Goal: Task Accomplishment & Management: Use online tool/utility

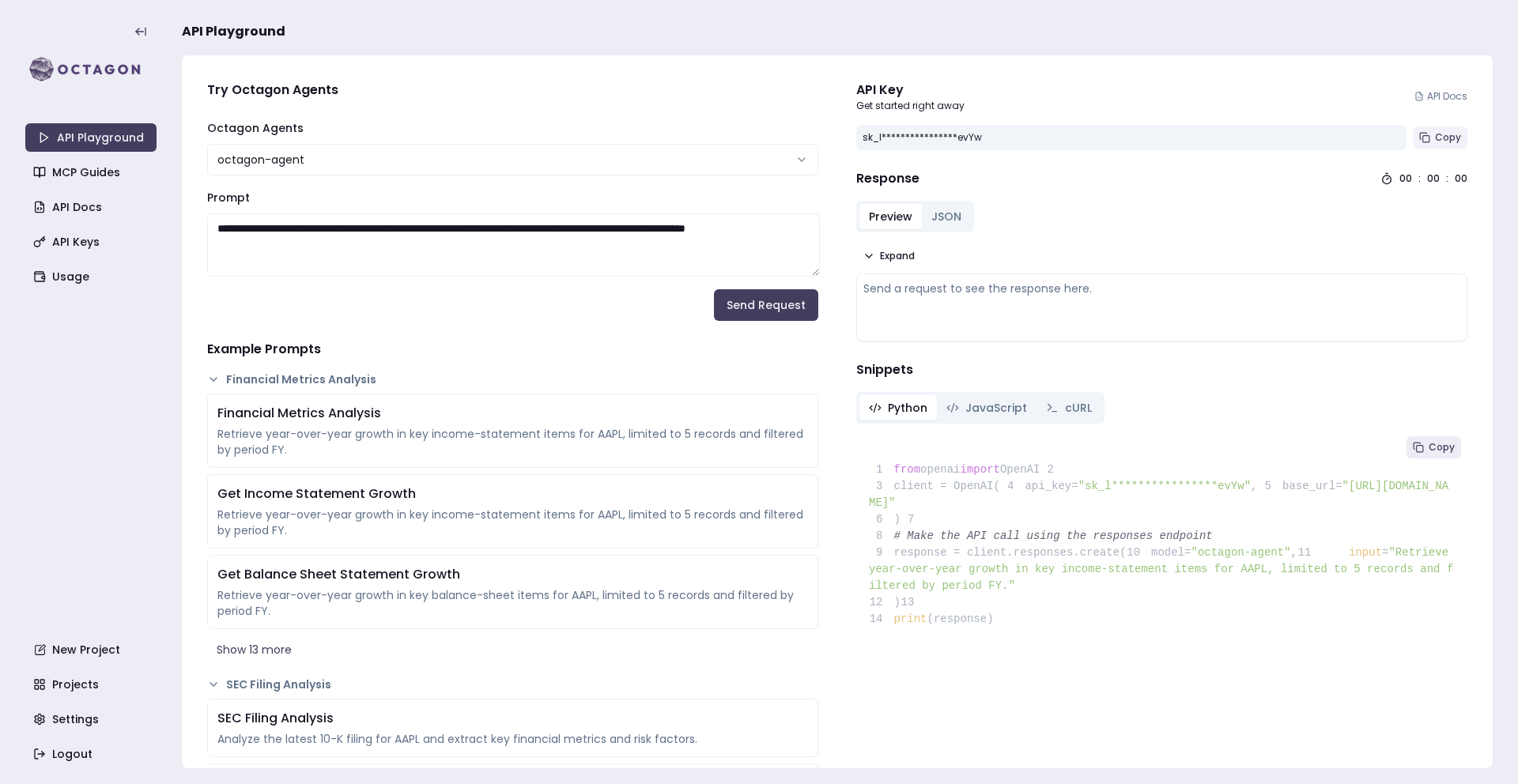
click at [1437, 141] on span "Copy" at bounding box center [1448, 138] width 26 height 13
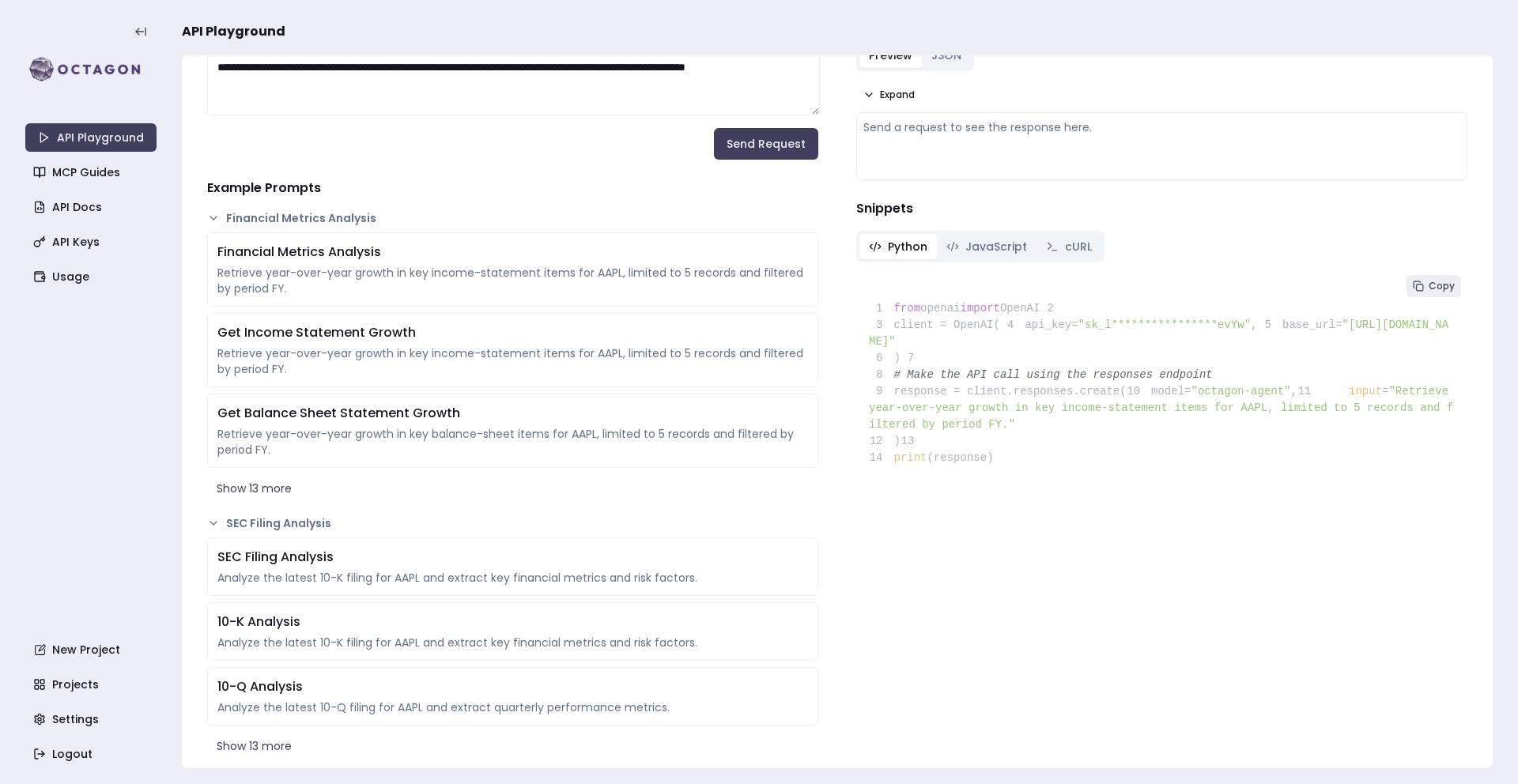
scroll to position [167, 0]
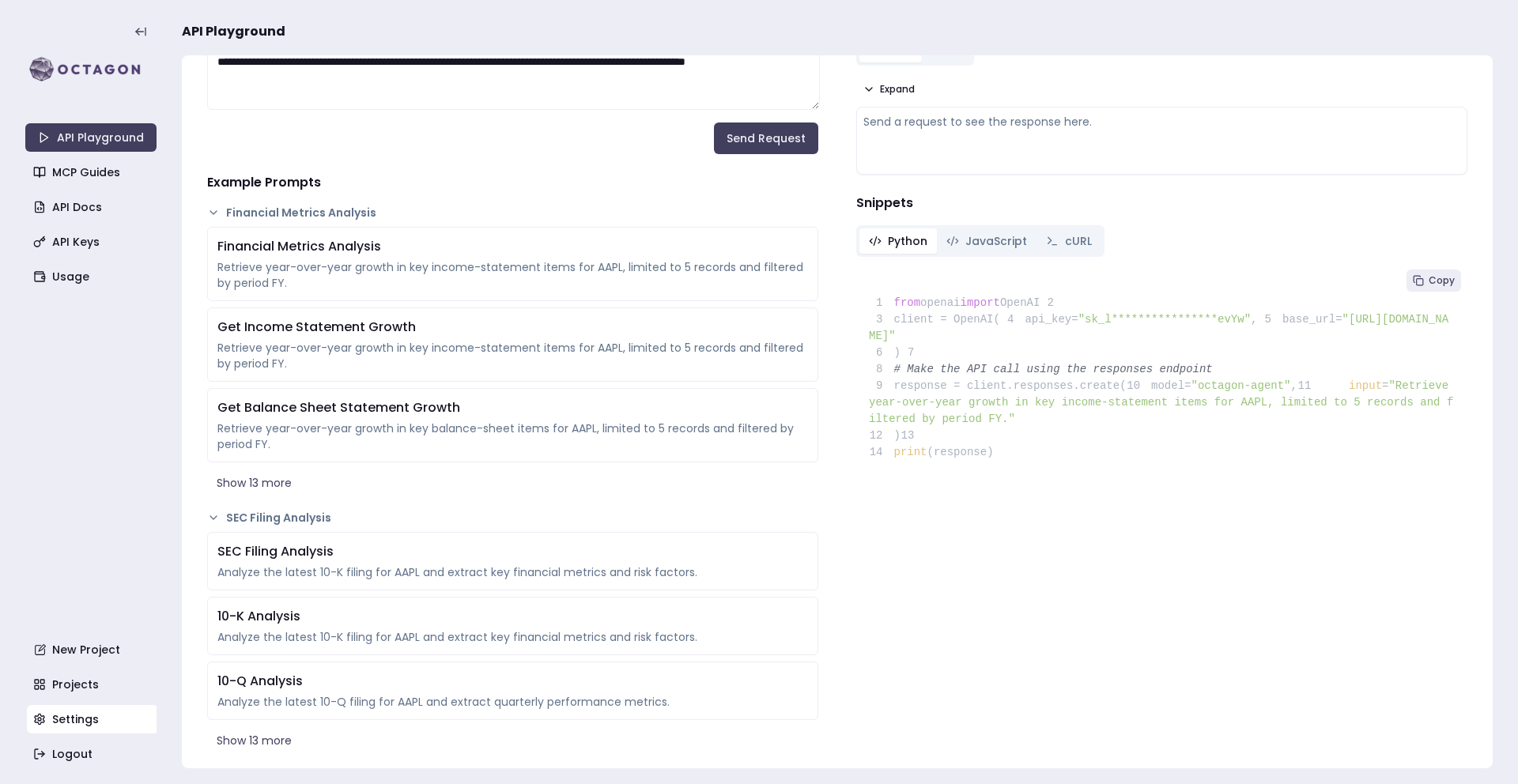
click at [77, 718] on link "Settings" at bounding box center [92, 719] width 132 height 28
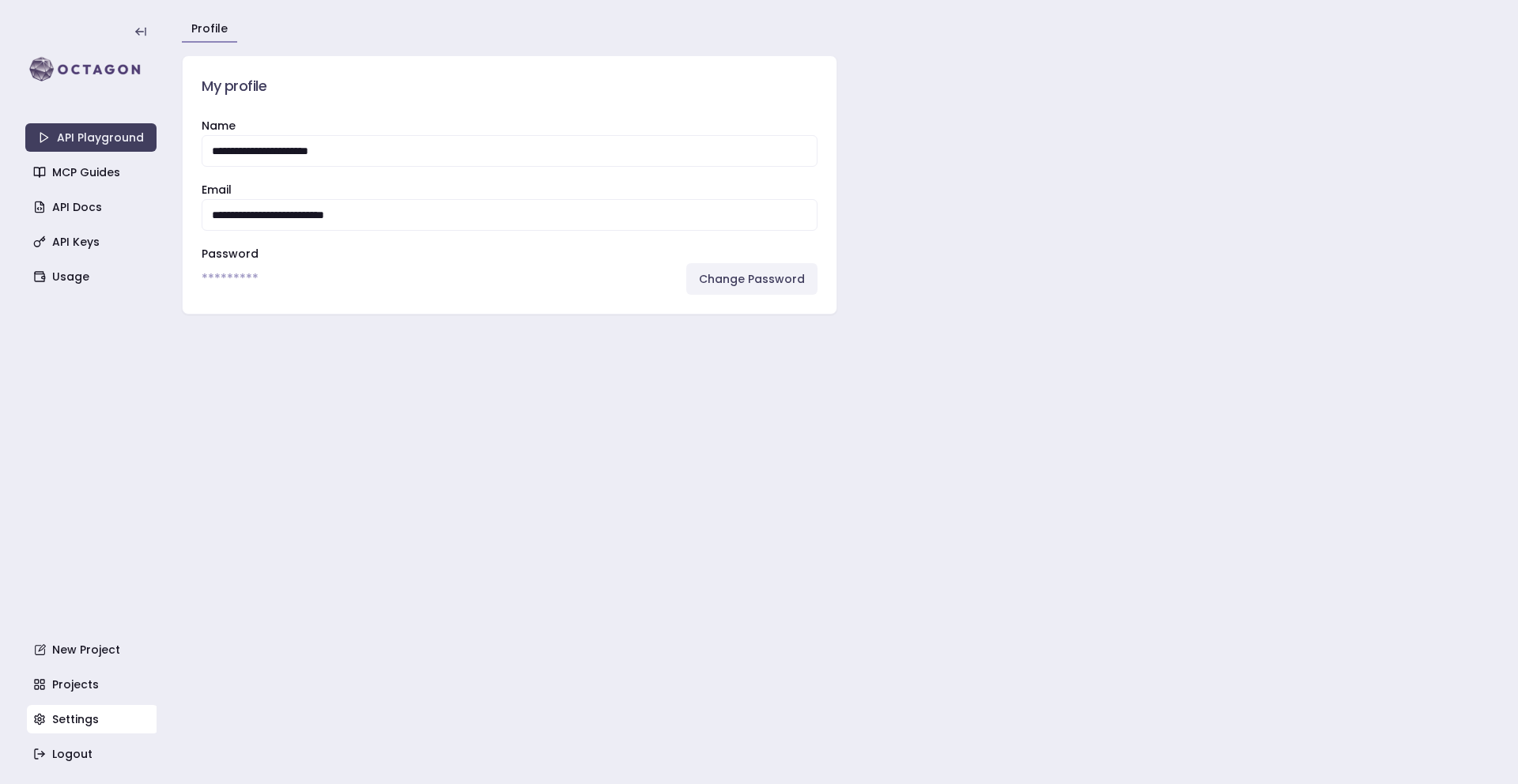
click at [755, 271] on link "Change Password" at bounding box center [751, 278] width 132 height 31
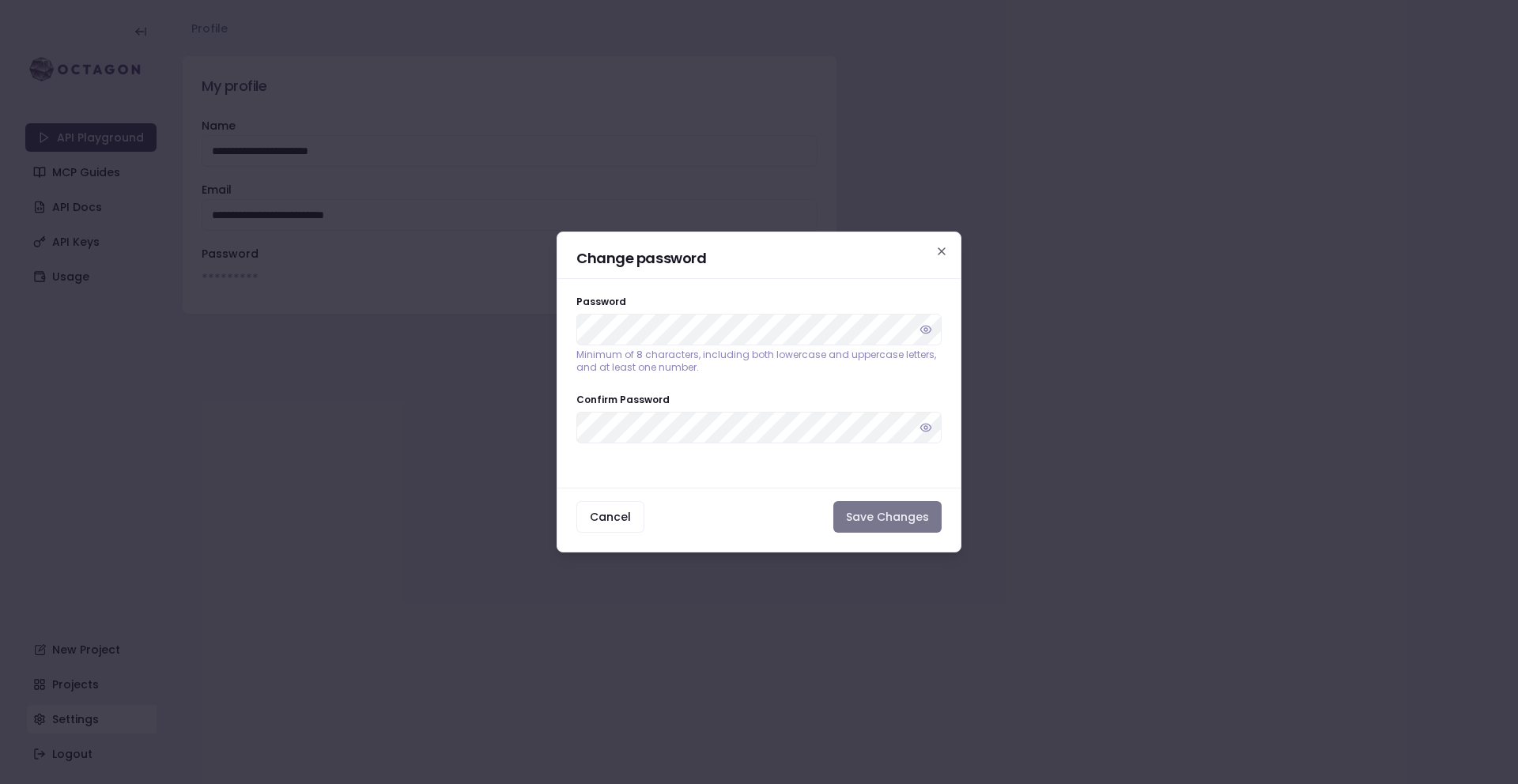
click at [864, 524] on button "Save Changes" at bounding box center [888, 516] width 108 height 31
click at [930, 518] on button "Save Changes" at bounding box center [888, 516] width 108 height 31
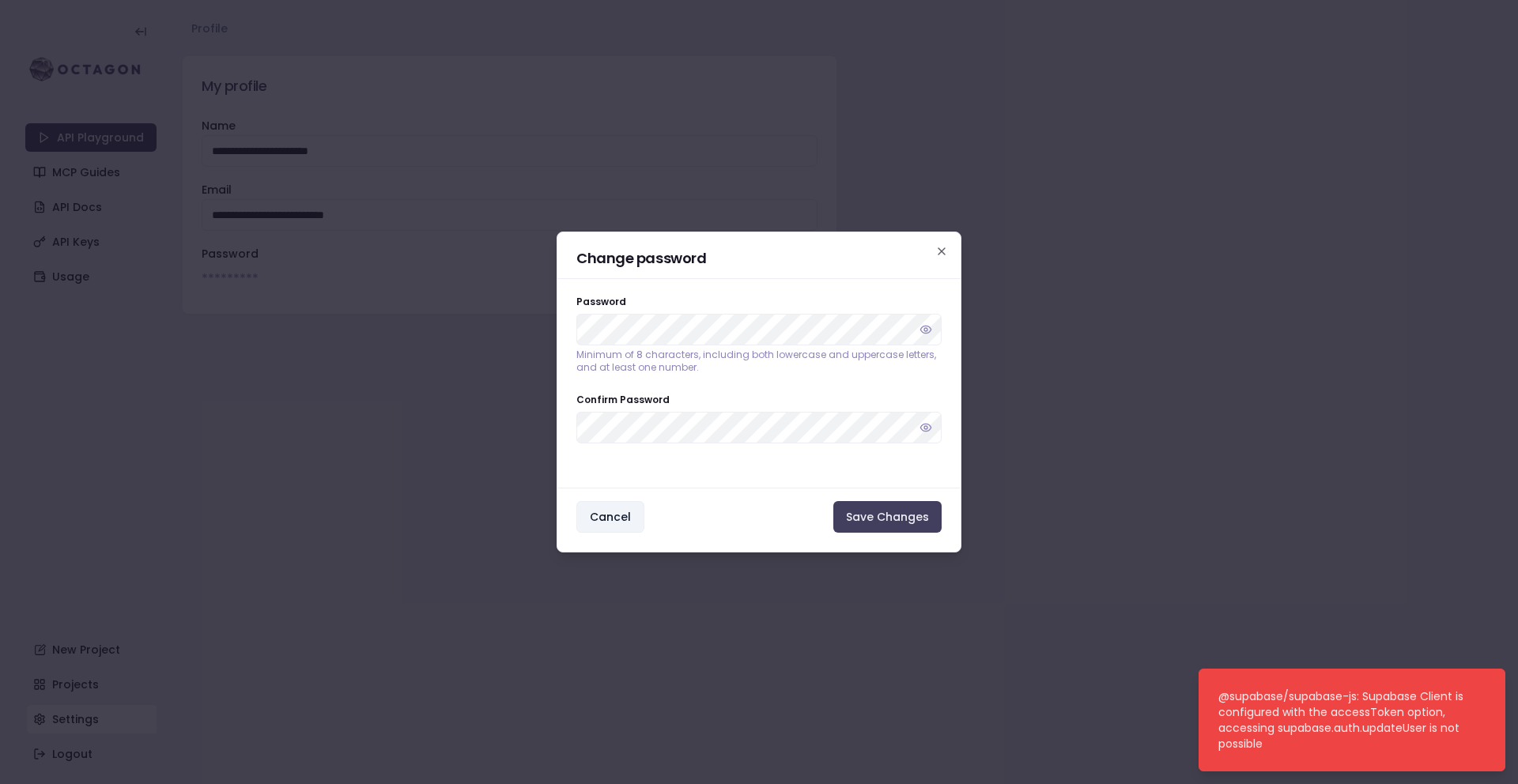
click at [625, 517] on button "Cancel" at bounding box center [610, 516] width 68 height 31
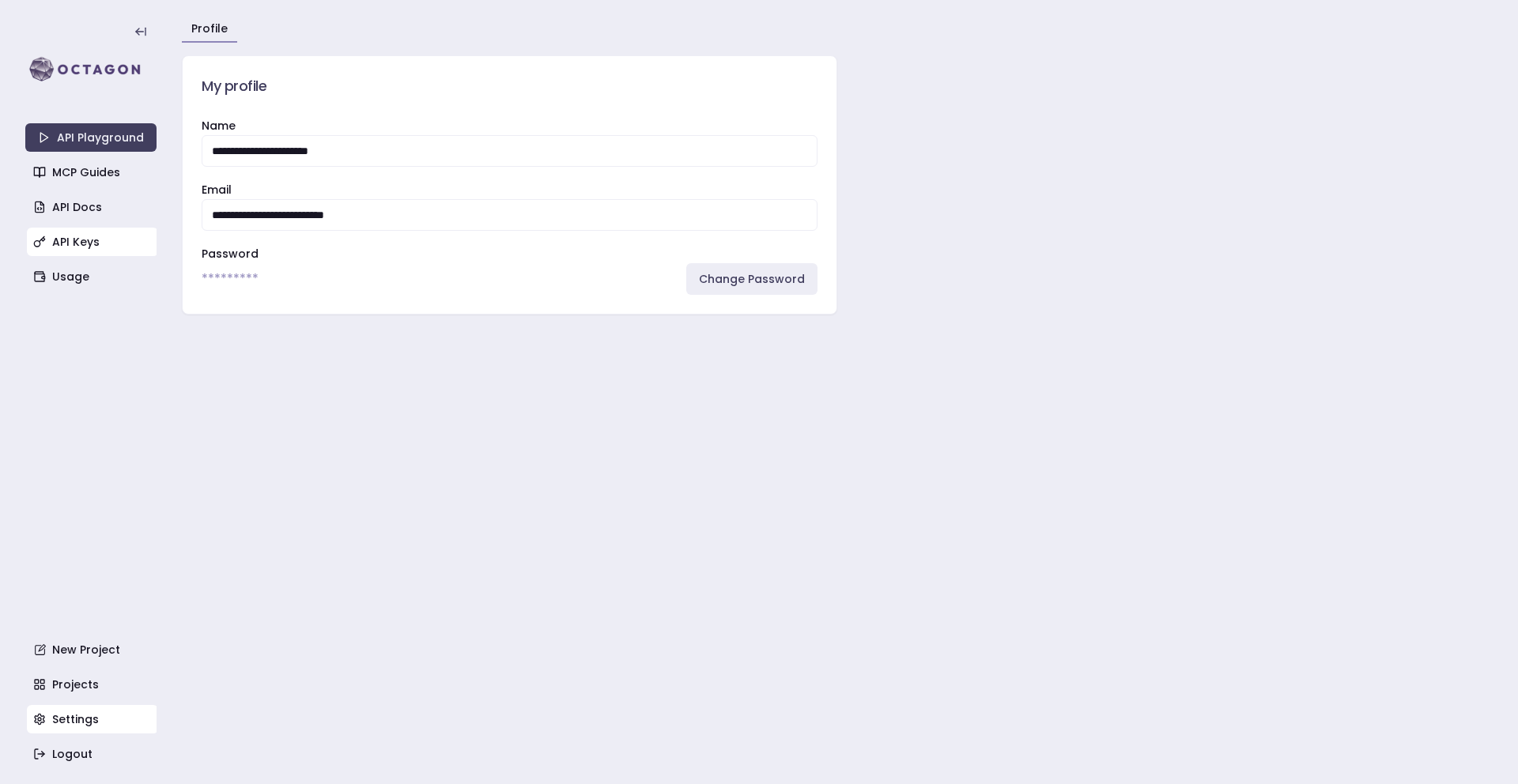
click at [86, 236] on link "API Keys" at bounding box center [92, 241] width 132 height 28
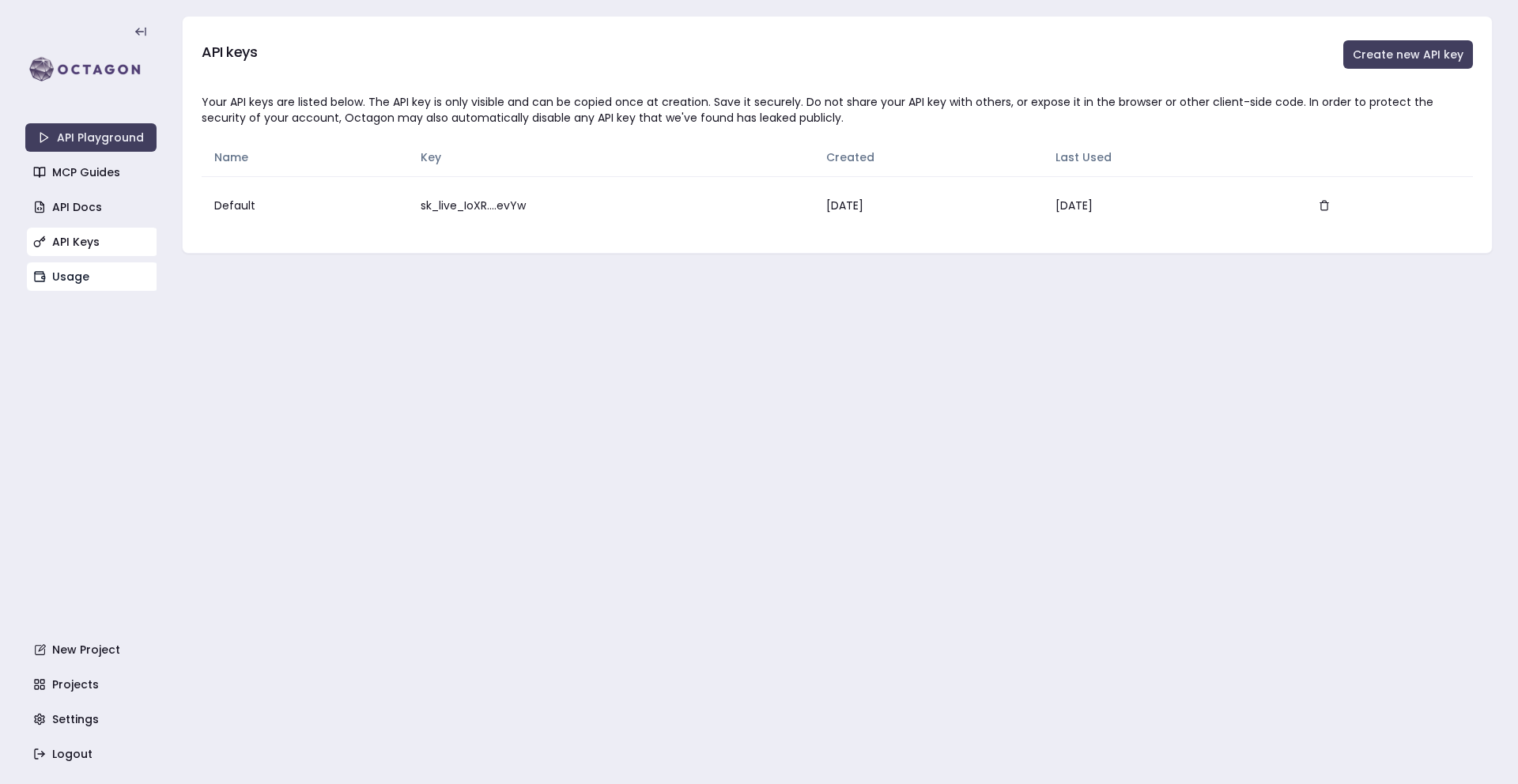
click at [77, 289] on link "Usage" at bounding box center [92, 276] width 132 height 28
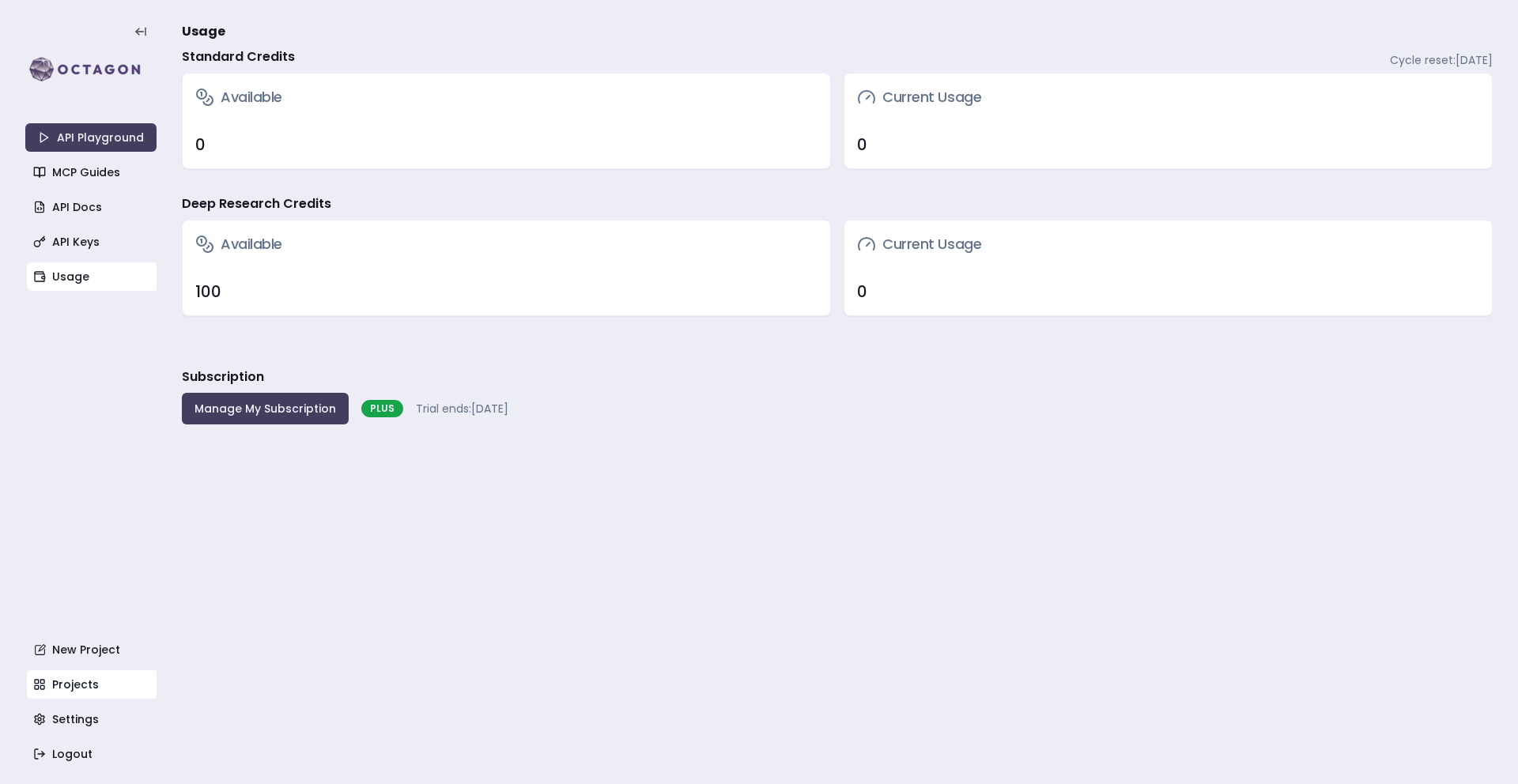
click at [85, 690] on link "Projects" at bounding box center [92, 684] width 132 height 28
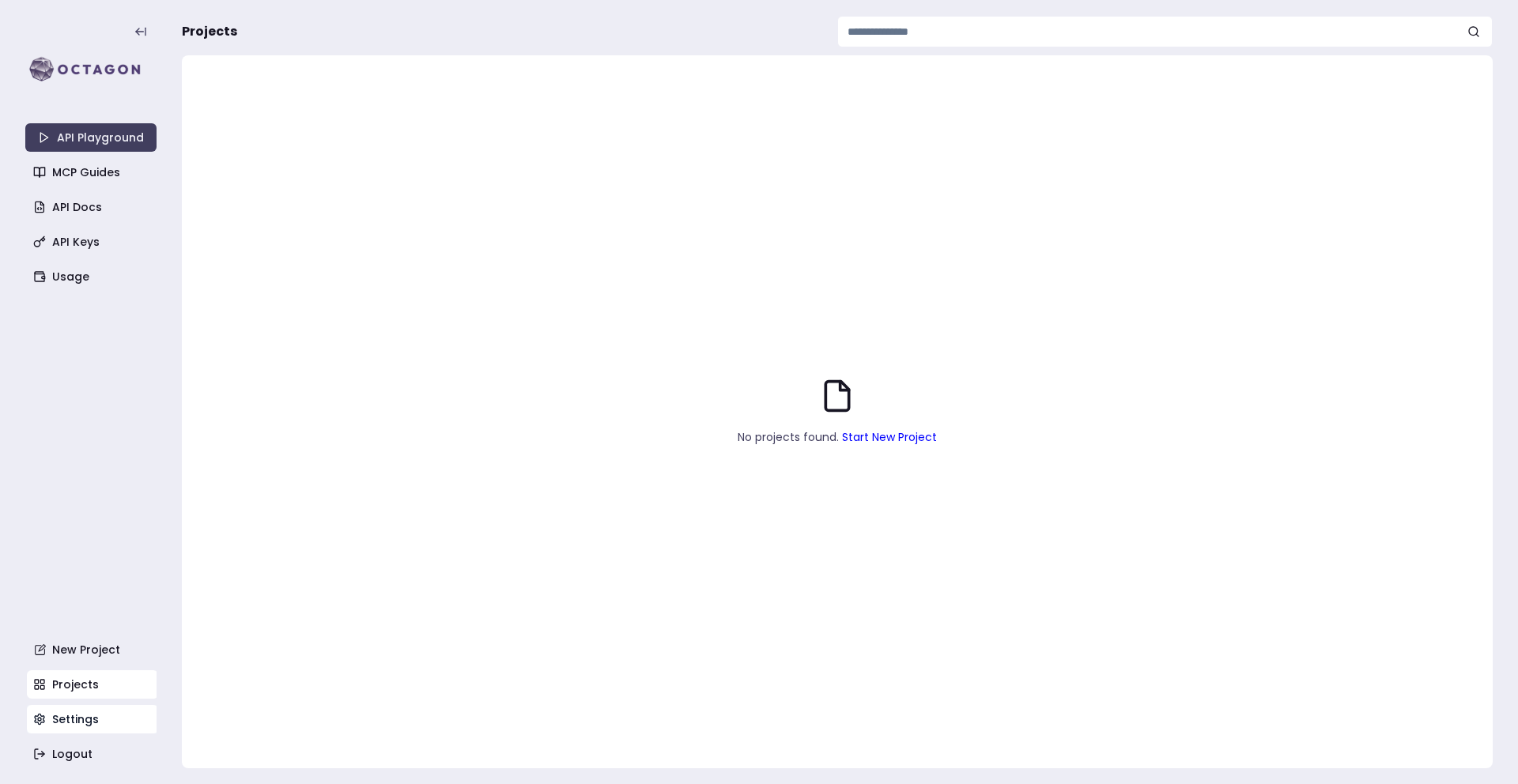
click at [53, 719] on link "Settings" at bounding box center [92, 719] width 132 height 28
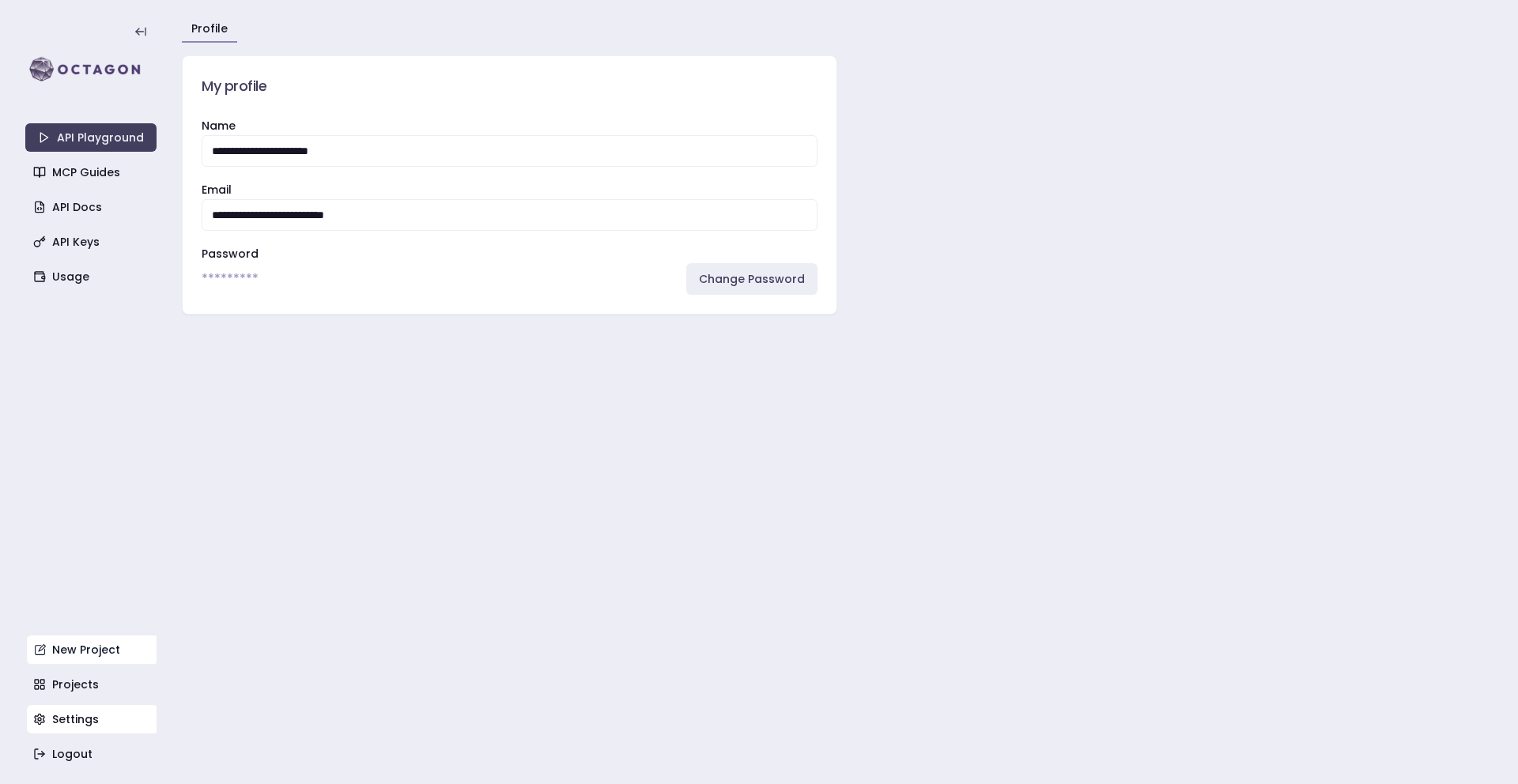
click at [101, 653] on link "New Project" at bounding box center [92, 649] width 132 height 28
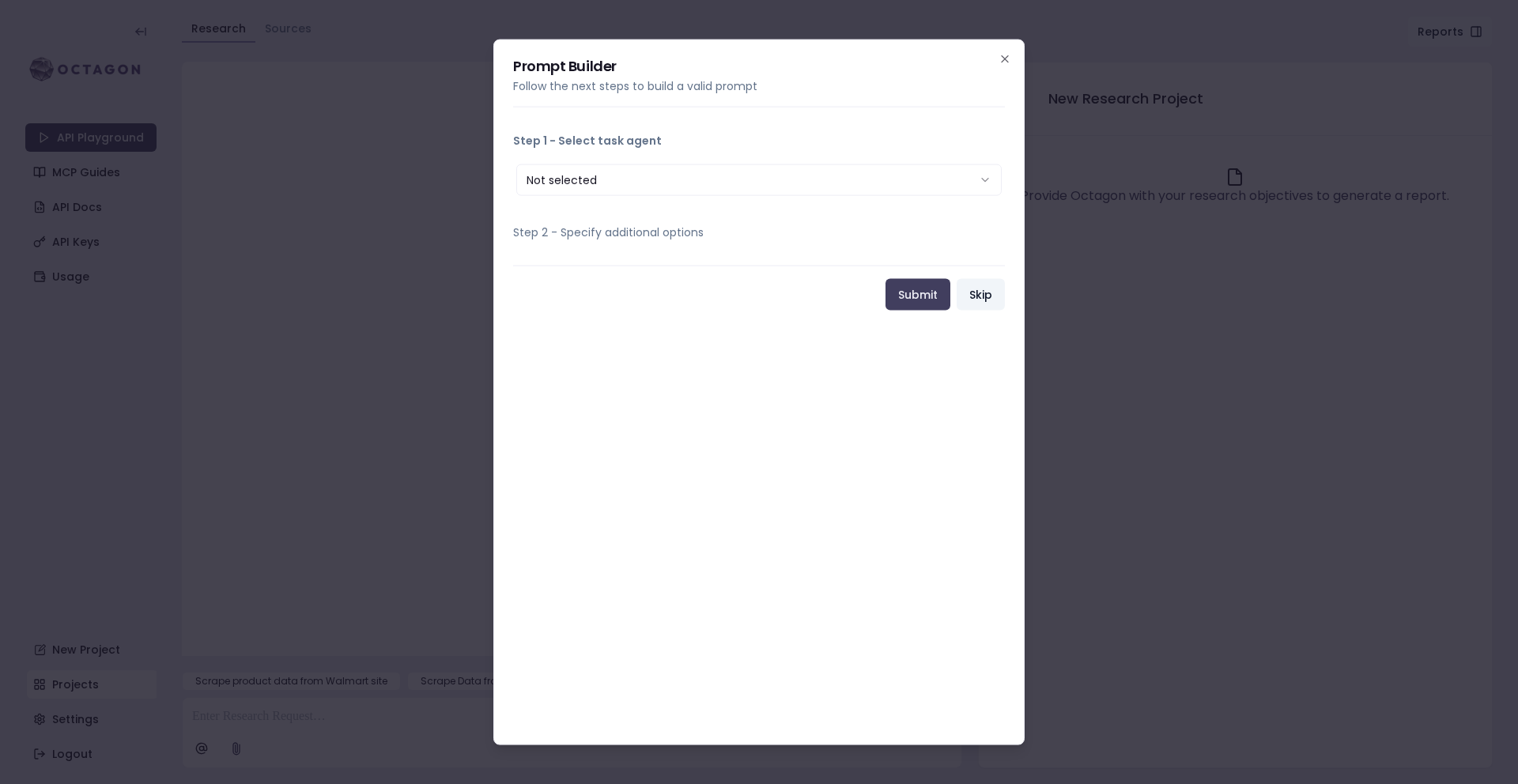
click at [981, 290] on button "Skip" at bounding box center [981, 294] width 48 height 31
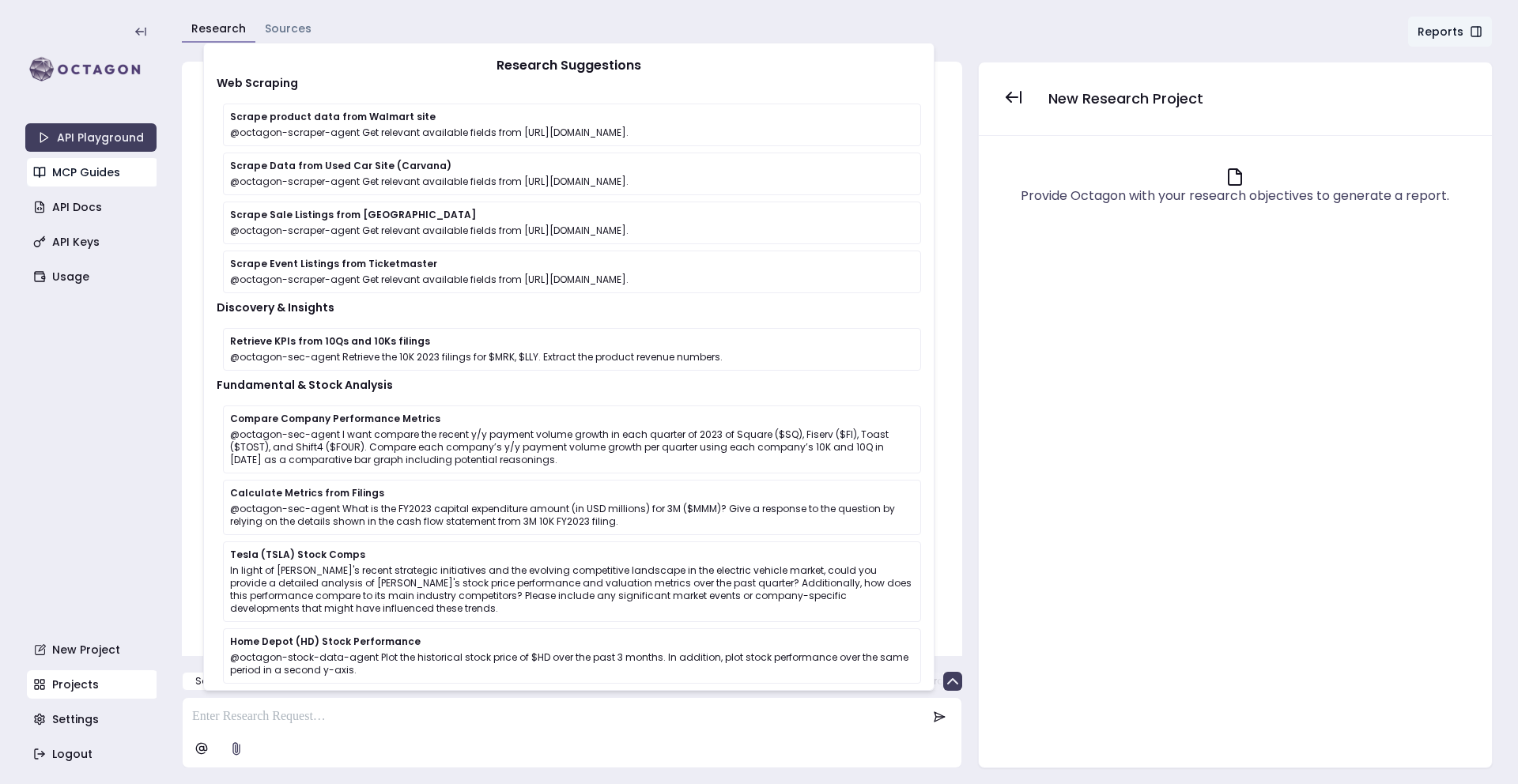
click at [69, 175] on link "MCP Guides" at bounding box center [92, 172] width 132 height 28
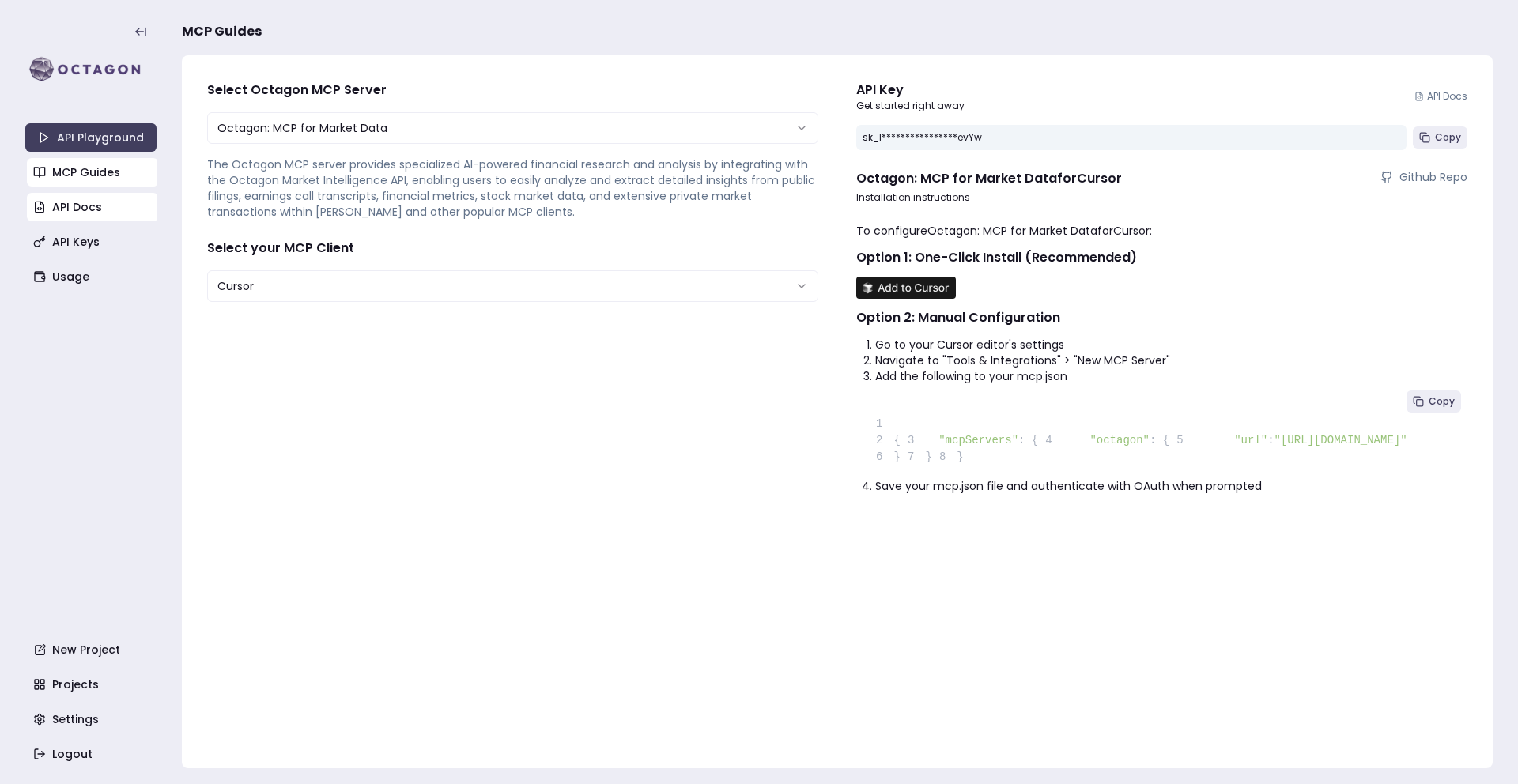
click at [72, 202] on link "API Docs" at bounding box center [92, 206] width 132 height 28
